Goal: Transaction & Acquisition: Purchase product/service

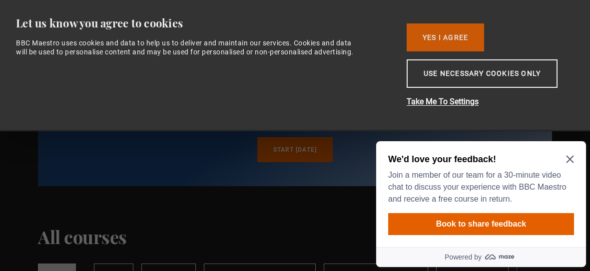
click at [458, 38] on button "Yes I Agree" at bounding box center [445, 37] width 77 height 28
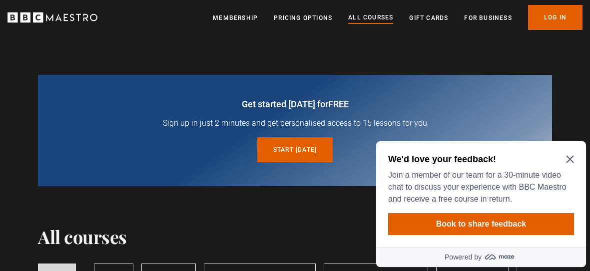
click at [570, 161] on icon "Close Maze Prompt" at bounding box center [570, 159] width 8 height 8
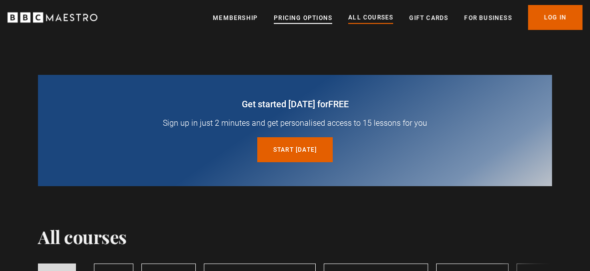
click at [305, 19] on link "Pricing Options" at bounding box center [303, 18] width 58 height 10
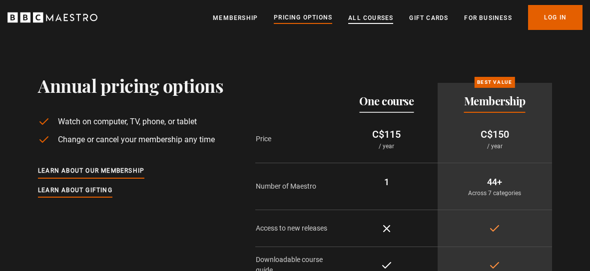
click at [369, 21] on link "All Courses" at bounding box center [370, 18] width 45 height 10
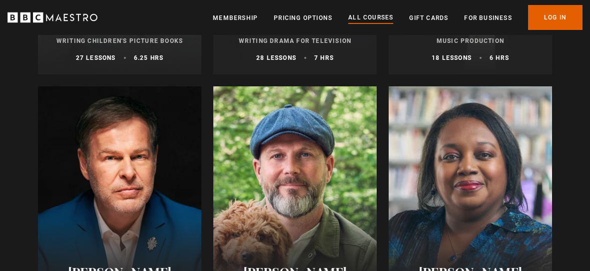
scroll to position [3241, 0]
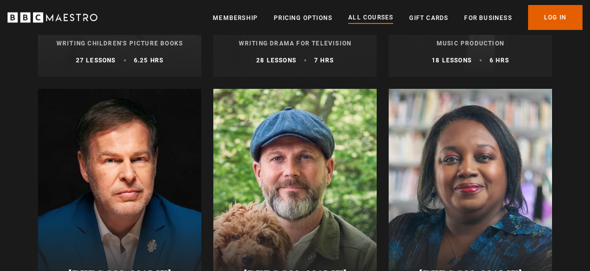
click at [201, 71] on div "Julia Donaldson Writing Children's Picture Books 27 lessons 6.25 hrs" at bounding box center [119, 39] width 163 height 73
